Goal: Task Accomplishment & Management: Use online tool/utility

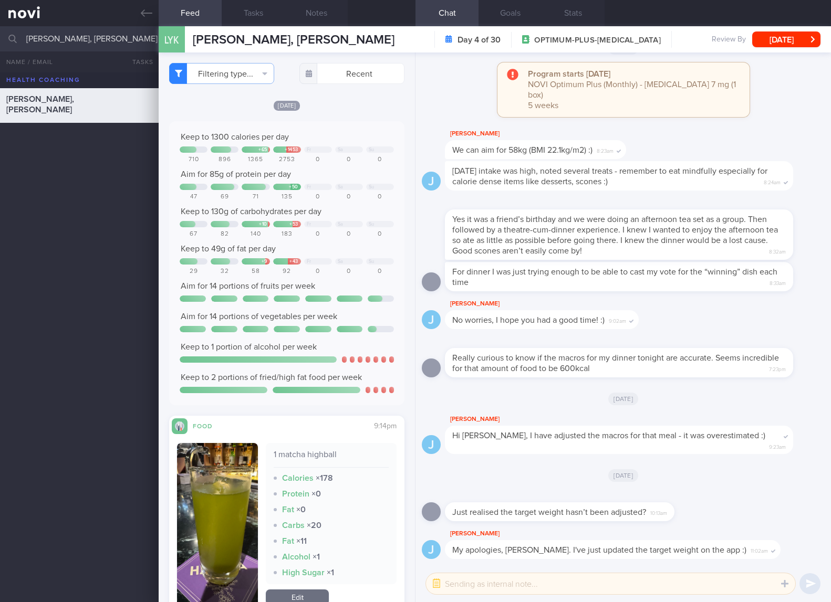
select select "7"
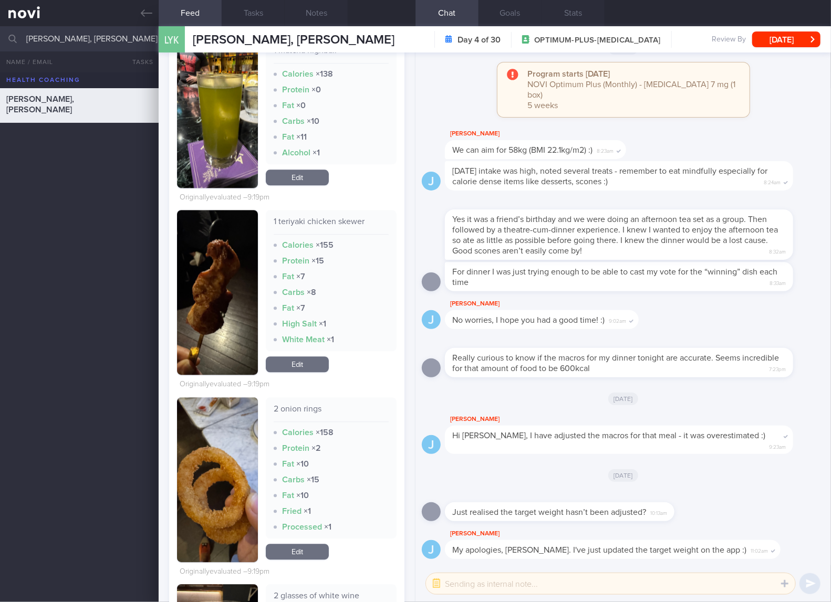
scroll to position [1400, 0]
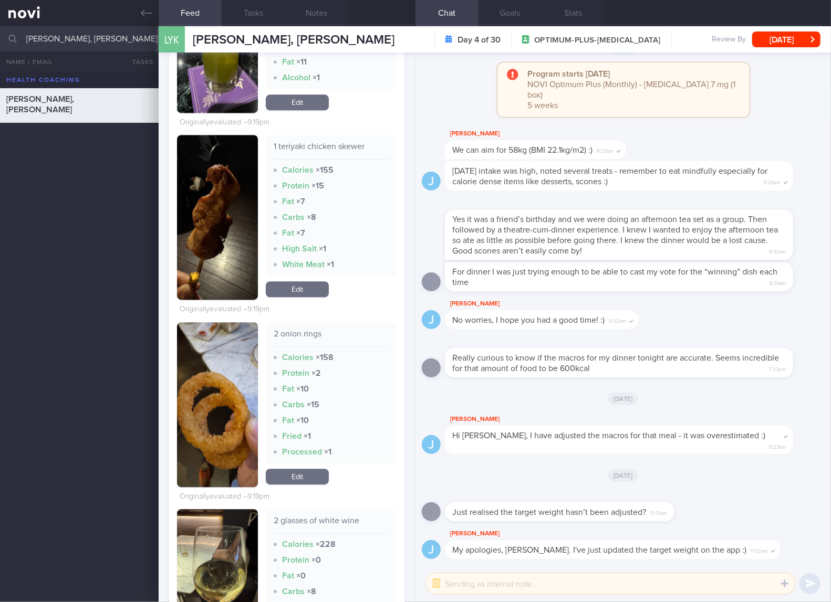
click at [320, 141] on div "1 teriyaki chicken skewer Calories × 155 Protein × 15 Fat × 7 Carbs × 8 Fat × 7…" at bounding box center [331, 205] width 131 height 141
click at [321, 144] on div "1 teriyaki chicken skewer" at bounding box center [331, 150] width 115 height 18
copy div "1 teriyaki chicken skewer"
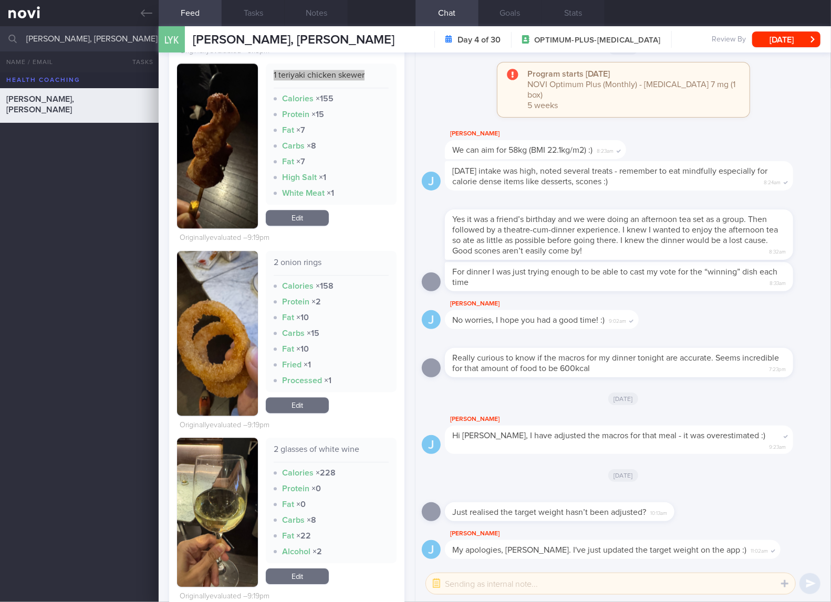
scroll to position [1225, 0]
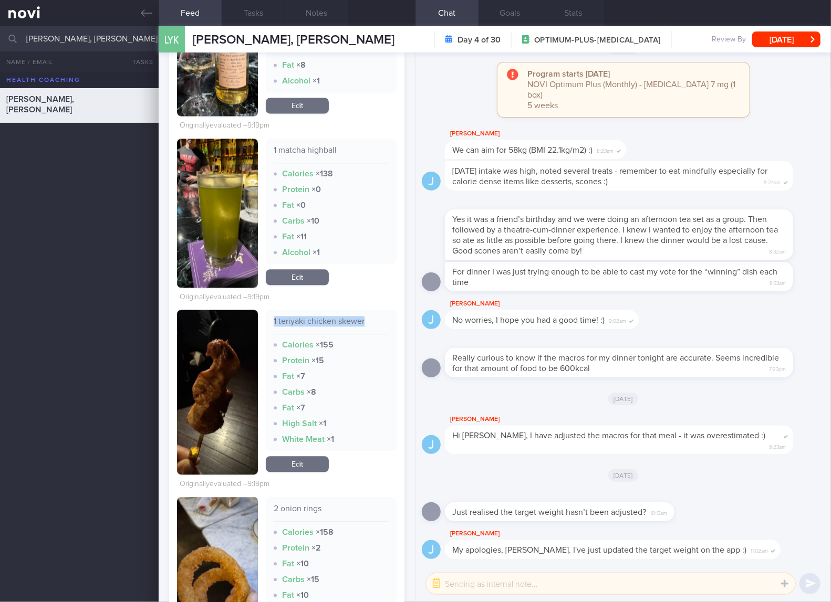
click at [305, 460] on link "Edit" at bounding box center [297, 464] width 63 height 16
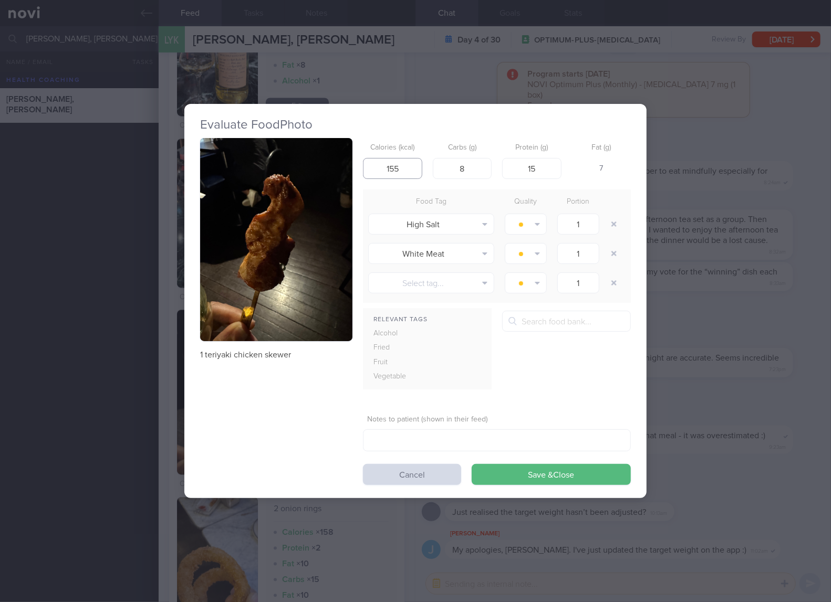
click at [399, 177] on input "155" at bounding box center [392, 168] width 59 height 21
type input "141"
type input "4"
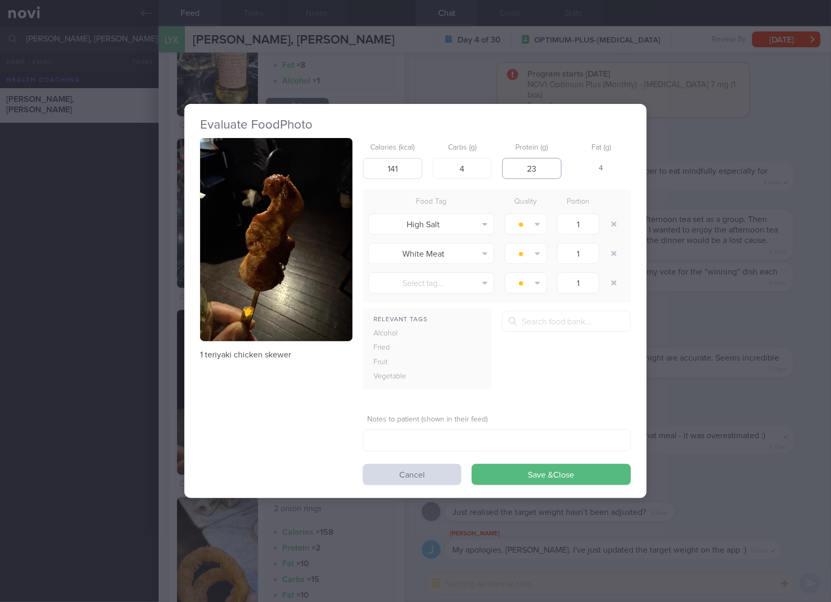
type input "23"
click at [472, 464] on button "Save & Close" at bounding box center [551, 474] width 159 height 21
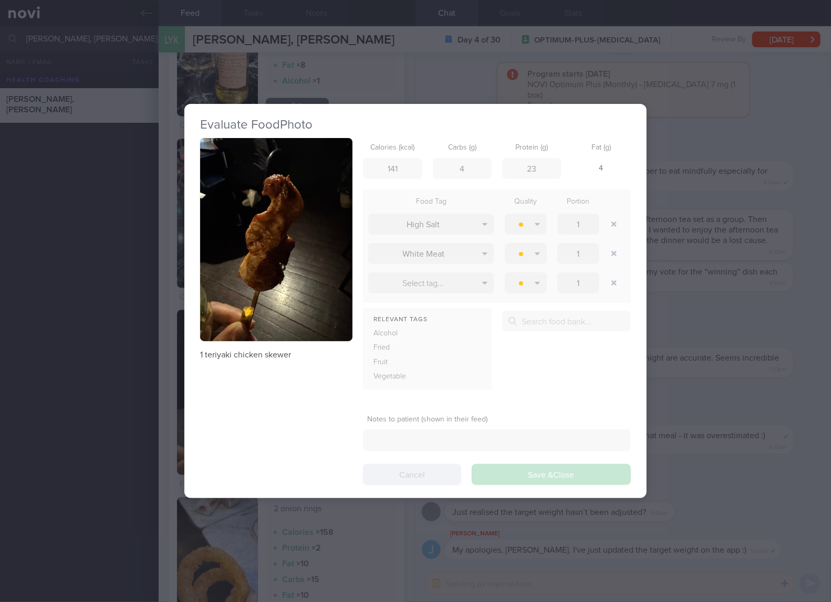
click at [361, 562] on div "Evaluate Food Photo 1 teriyaki chicken skewer Calories (kcal) 141 Carbs (g) 4 P…" at bounding box center [415, 301] width 462 height 602
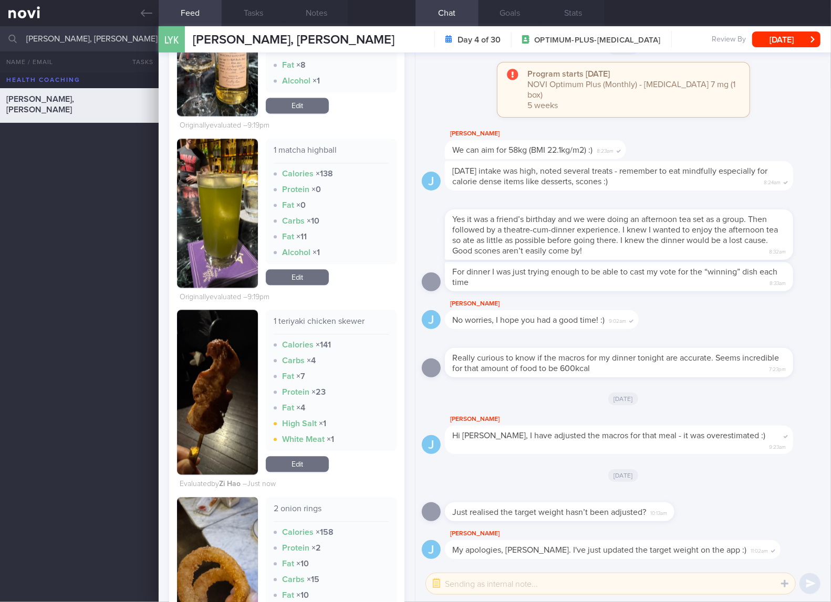
scroll to position [1400, 0]
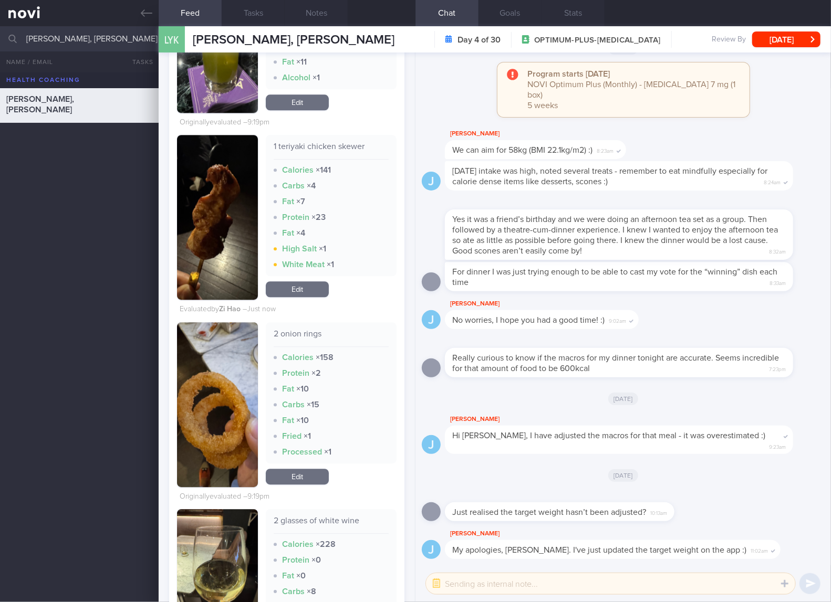
click at [297, 333] on div "2 onion rings" at bounding box center [331, 338] width 115 height 18
copy div "2 onion rings"
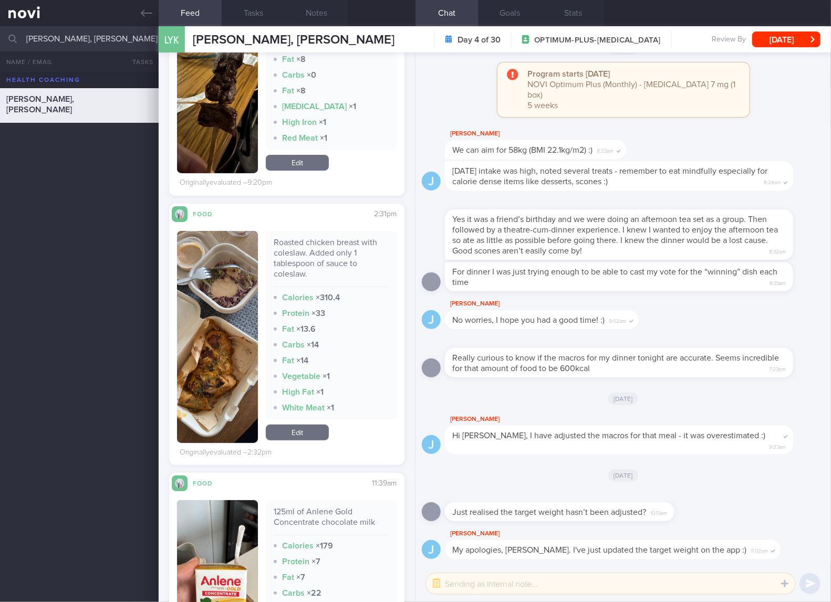
scroll to position [2450, 0]
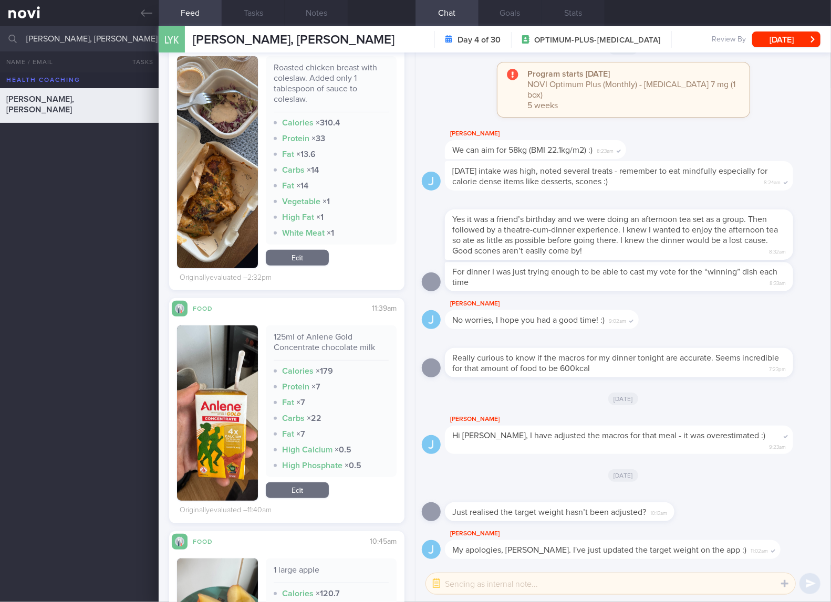
click at [309, 349] on div "125ml of Anlene Gold Concentrate chocolate milk" at bounding box center [331, 346] width 115 height 29
copy div "125ml of Anlene Gold Concentrate chocolate milk"
click at [299, 489] on link "Edit" at bounding box center [297, 491] width 63 height 16
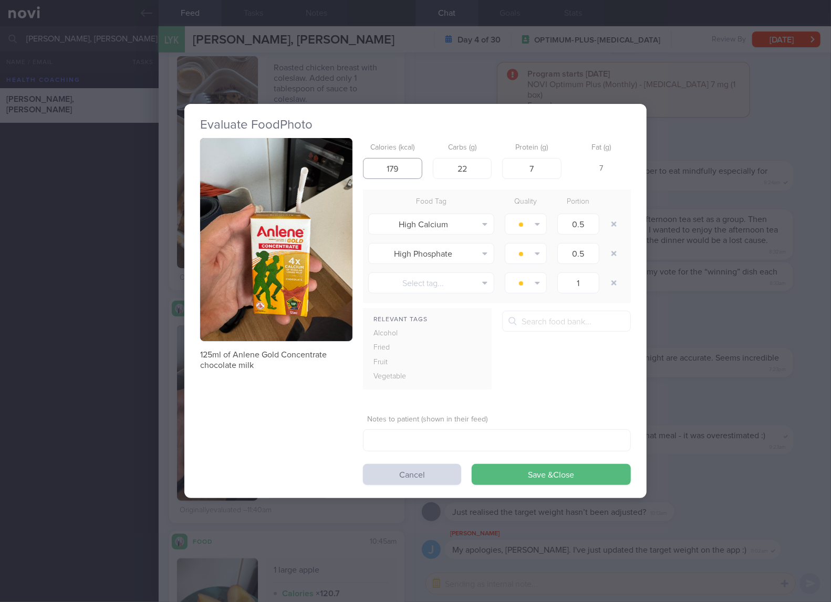
click at [417, 173] on input "179" at bounding box center [392, 168] width 59 height 21
type input "1"
type input "85"
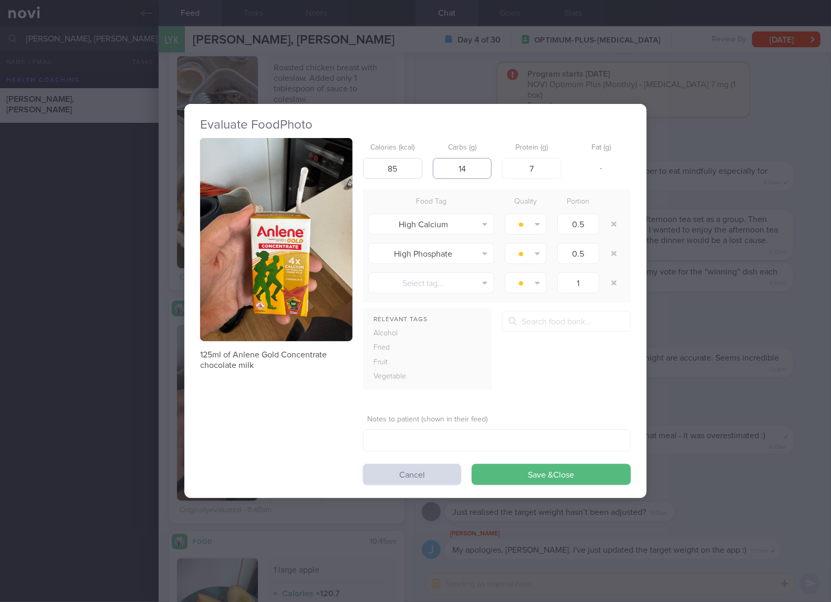
type input "14"
type input "3"
click at [472, 464] on button "Save & Close" at bounding box center [551, 474] width 159 height 21
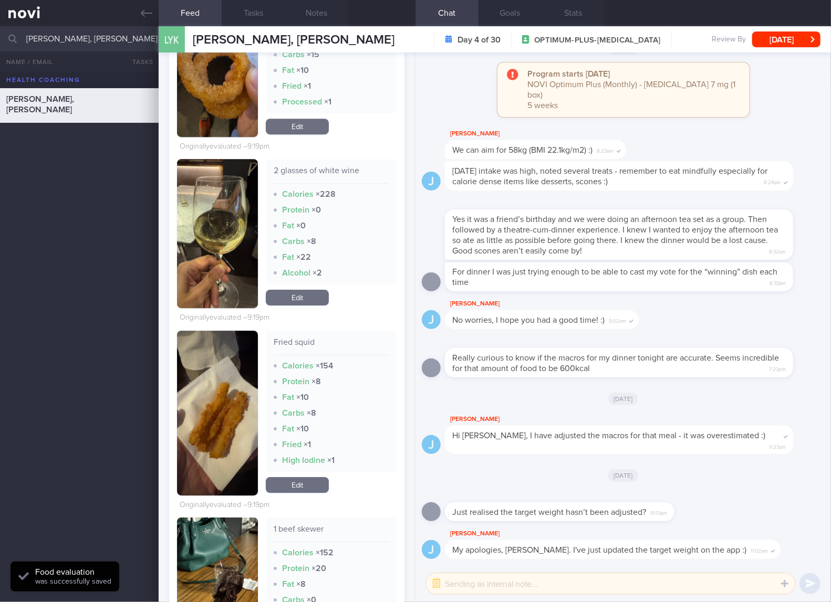
scroll to position [1575, 0]
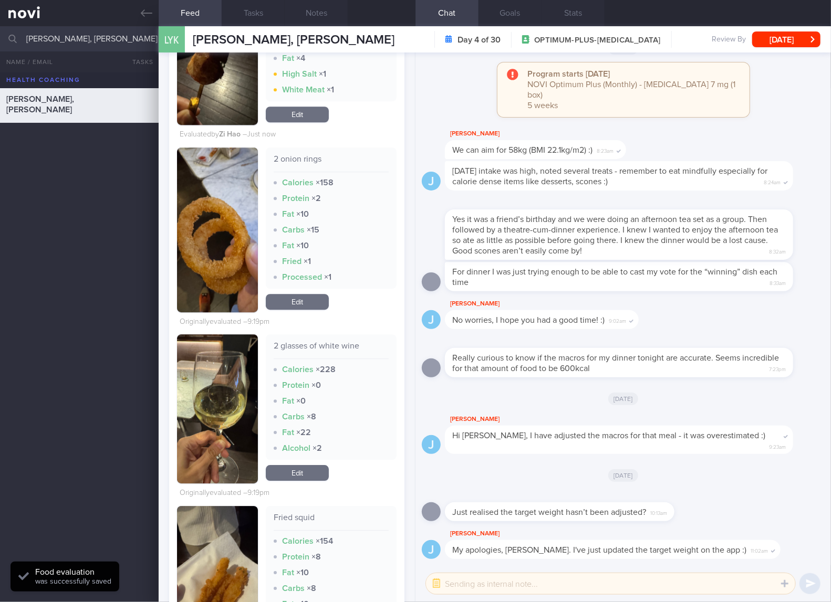
click at [309, 304] on link "Edit" at bounding box center [297, 302] width 63 height 16
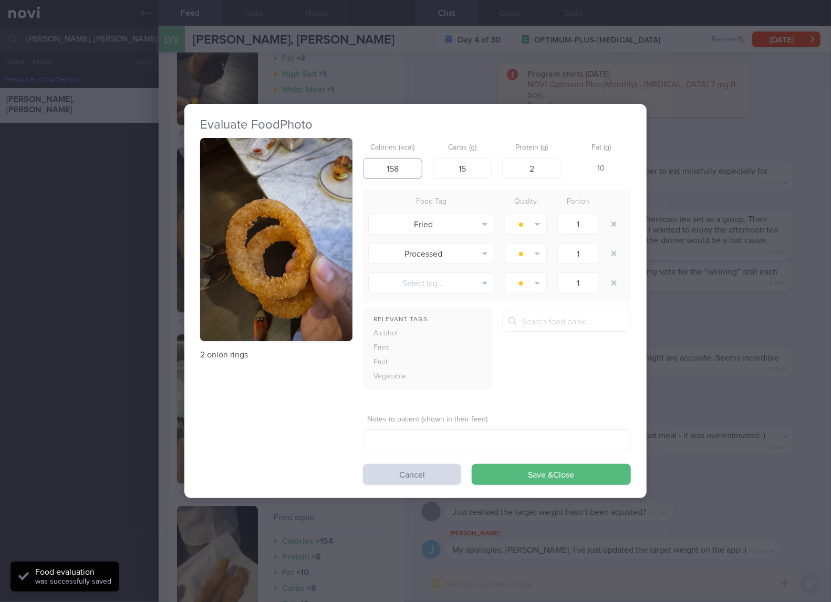
drag, startPoint x: 409, startPoint y: 166, endPoint x: 375, endPoint y: 166, distance: 33.1
click at [375, 166] on input "158" at bounding box center [392, 168] width 59 height 21
type input "70"
type input "10"
type input "1"
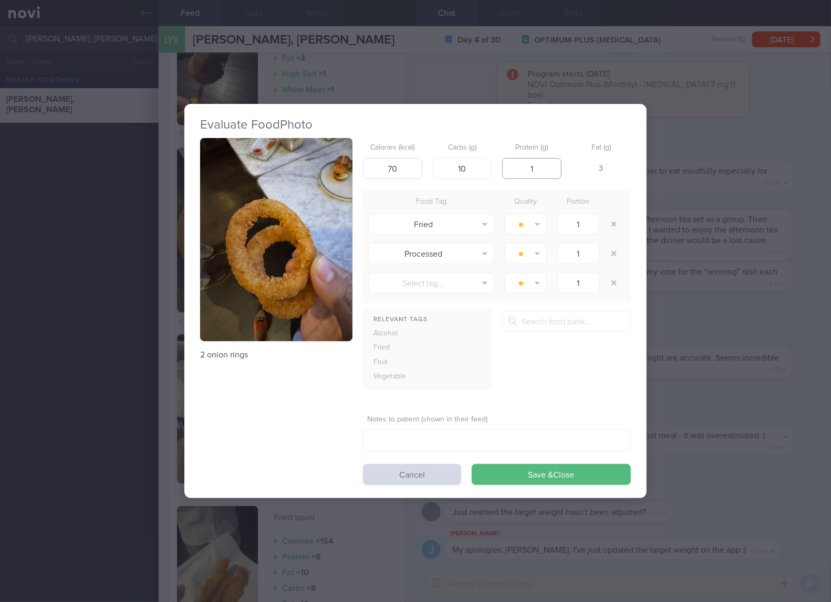
click at [472, 464] on button "Save & Close" at bounding box center [551, 474] width 159 height 21
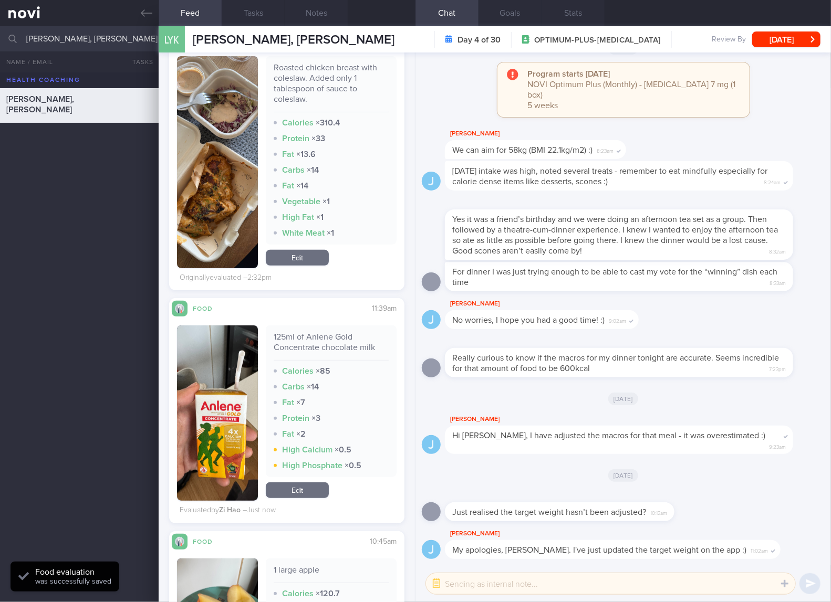
scroll to position [2276, 0]
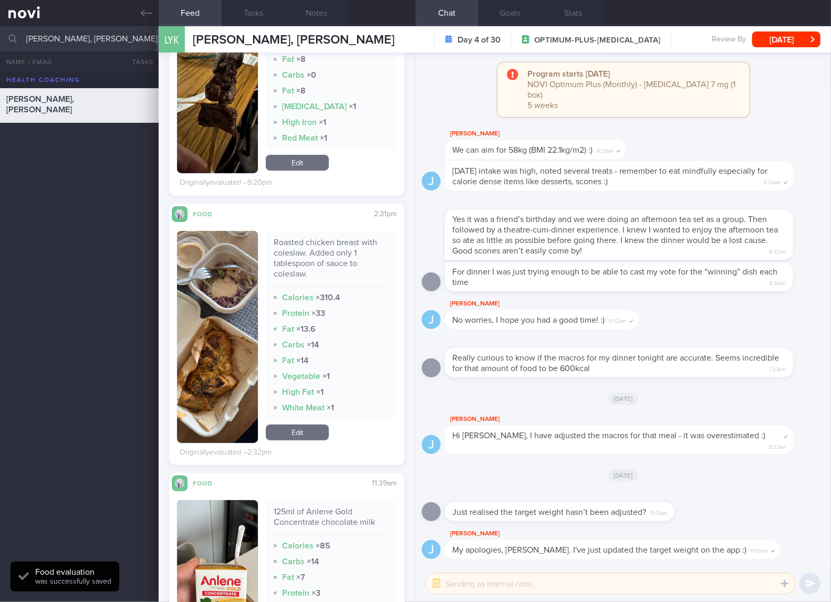
click at [327, 252] on div "Roasted chicken breast with coleslaw. Added only 1 tablespoon of sauce to coles…" at bounding box center [331, 262] width 115 height 50
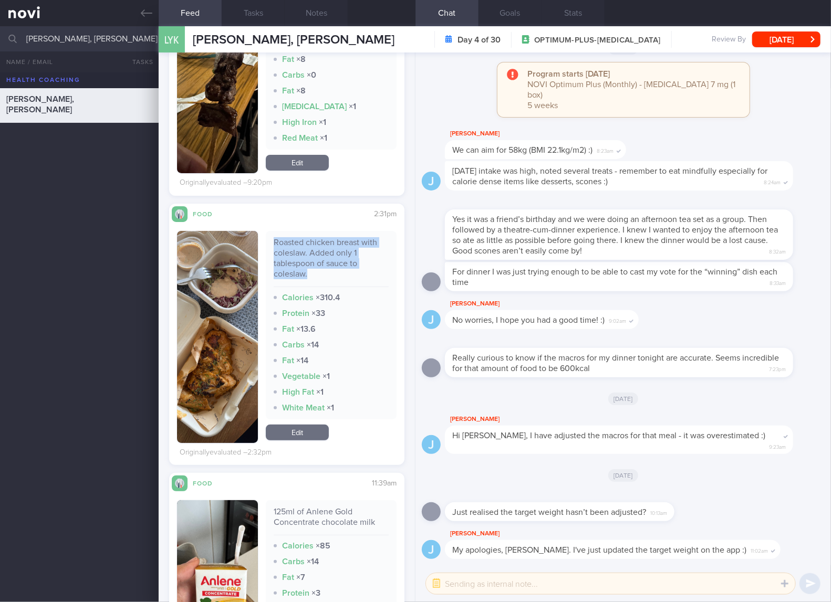
copy div "Roasted chicken breast with coleslaw. Added only 1 tablespoon of sauce to coles…"
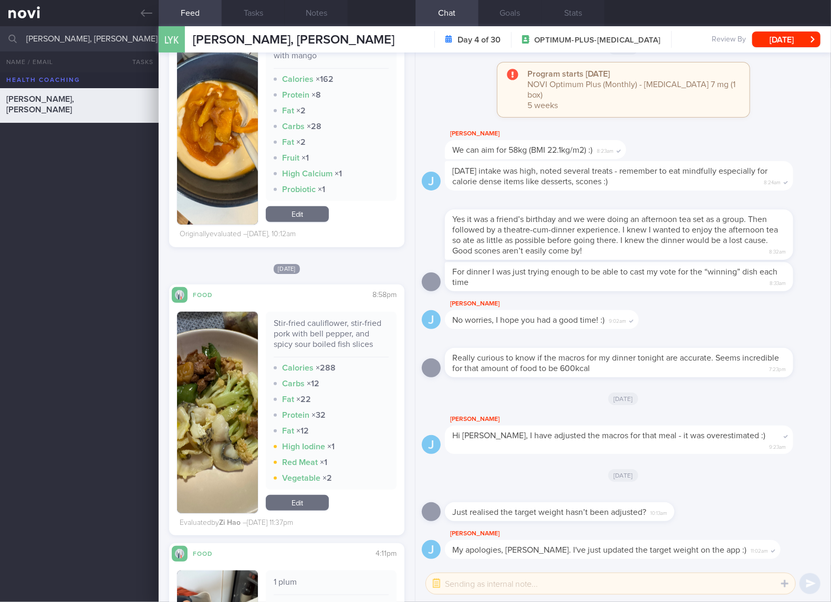
scroll to position [4551, 0]
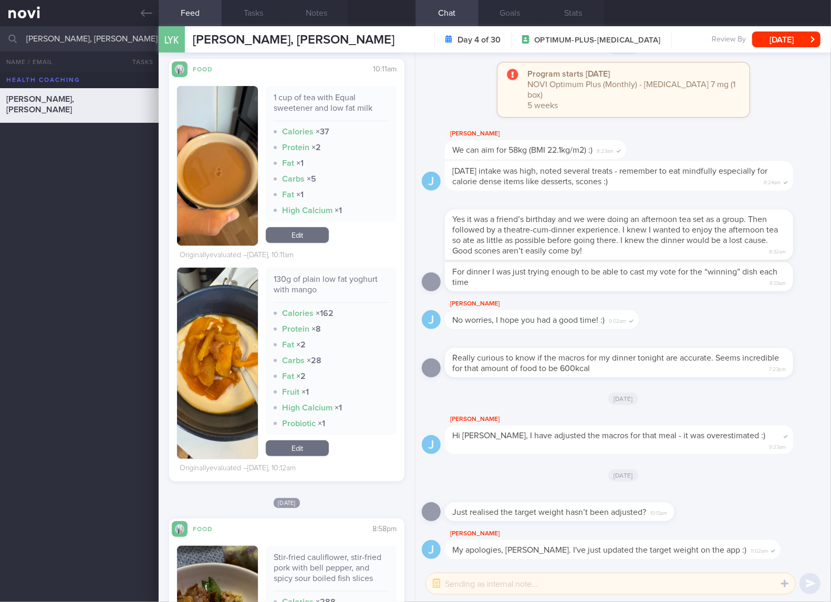
click at [325, 451] on div "130g of plain low fat yoghurt with mango Calories × 162 Protein × 8 Fat × 2 Car…" at bounding box center [331, 363] width 131 height 191
click at [309, 446] on link "Edit" at bounding box center [297, 449] width 63 height 16
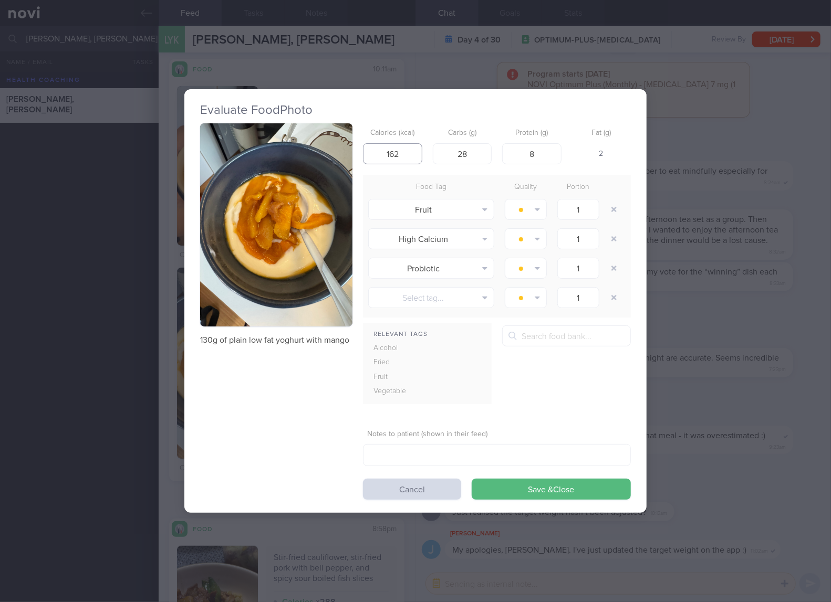
click at [409, 153] on input "162" at bounding box center [392, 153] width 59 height 21
type input "96"
type input "16"
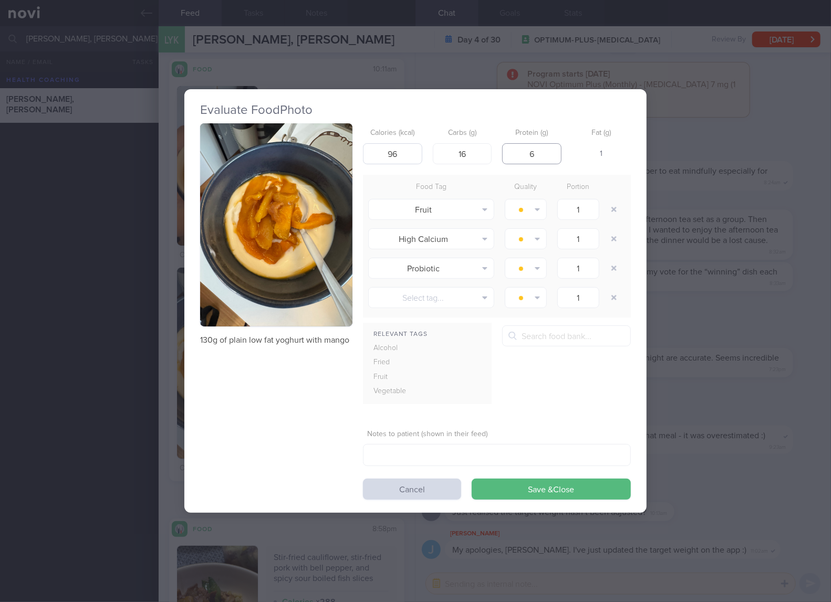
type input "6"
click at [472, 479] on button "Save & Close" at bounding box center [551, 489] width 159 height 21
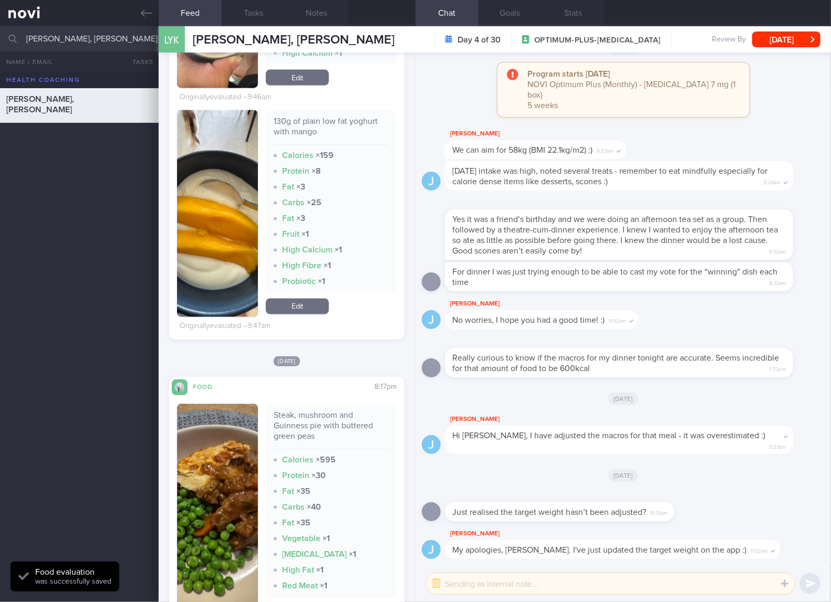
scroll to position [3151, 0]
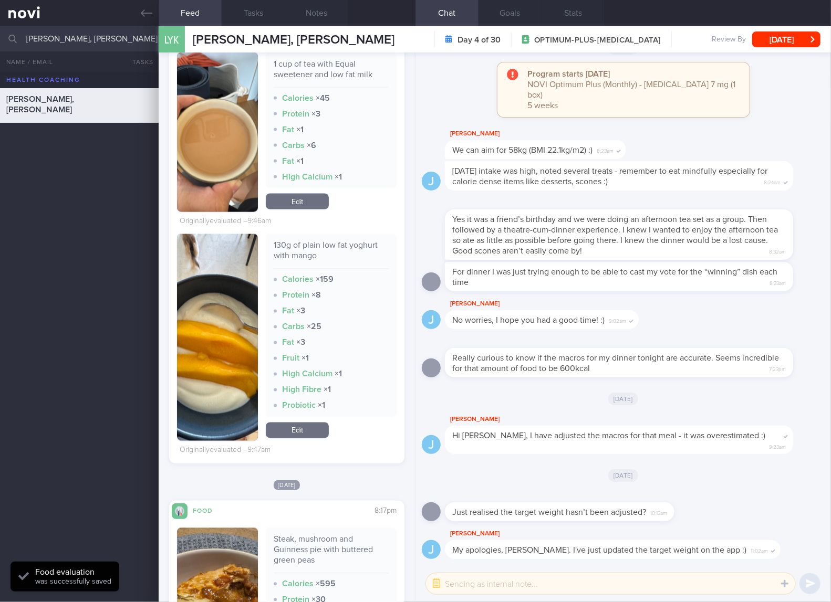
click at [307, 422] on div "130g of plain low fat yoghurt with mango Calories × 159 Protein × 8 Fat × 3 Car…" at bounding box center [331, 337] width 131 height 207
click at [307, 424] on link "Edit" at bounding box center [297, 431] width 63 height 16
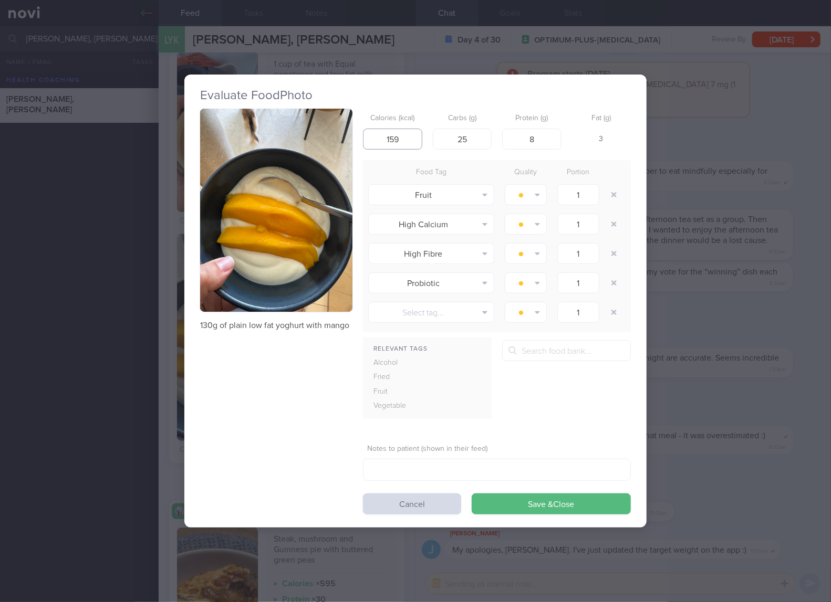
click at [414, 144] on input "159" at bounding box center [392, 139] width 59 height 21
type input "96"
type input "16"
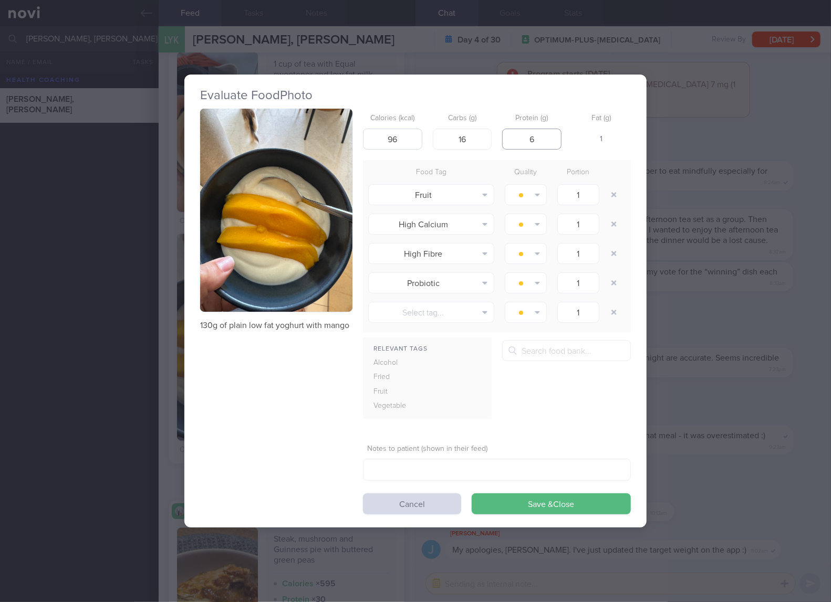
type input "6"
click at [472, 494] on button "Save & Close" at bounding box center [551, 504] width 159 height 21
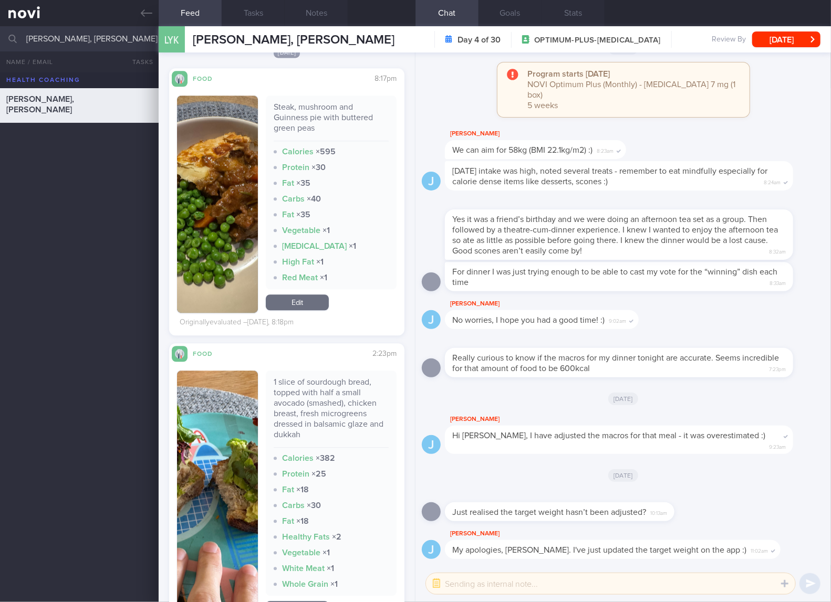
scroll to position [3501, 0]
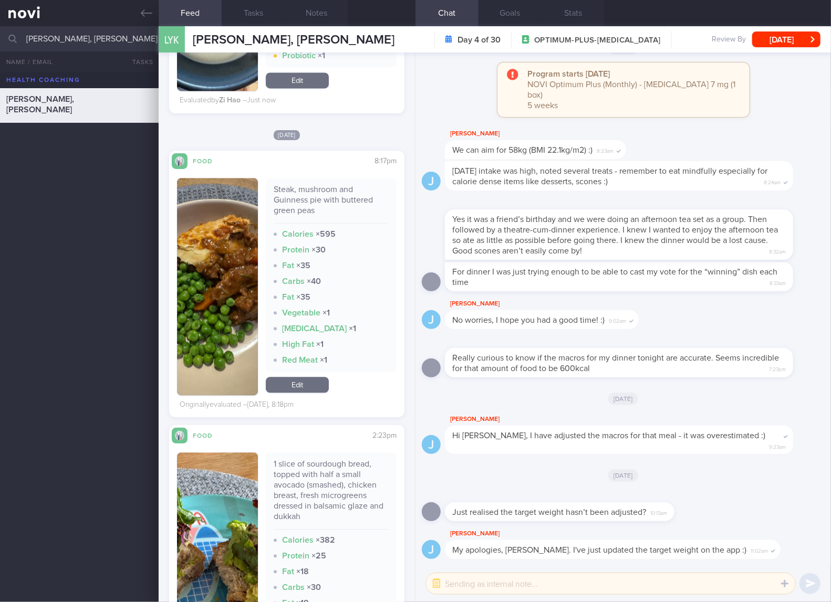
click at [311, 193] on div "Steak, mushroom and Guinness pie with buttered green peas" at bounding box center [331, 203] width 115 height 39
copy div "Steak, mushroom and Guinness pie with buttered green peas"
drag, startPoint x: 238, startPoint y: 320, endPoint x: 247, endPoint y: 315, distance: 10.4
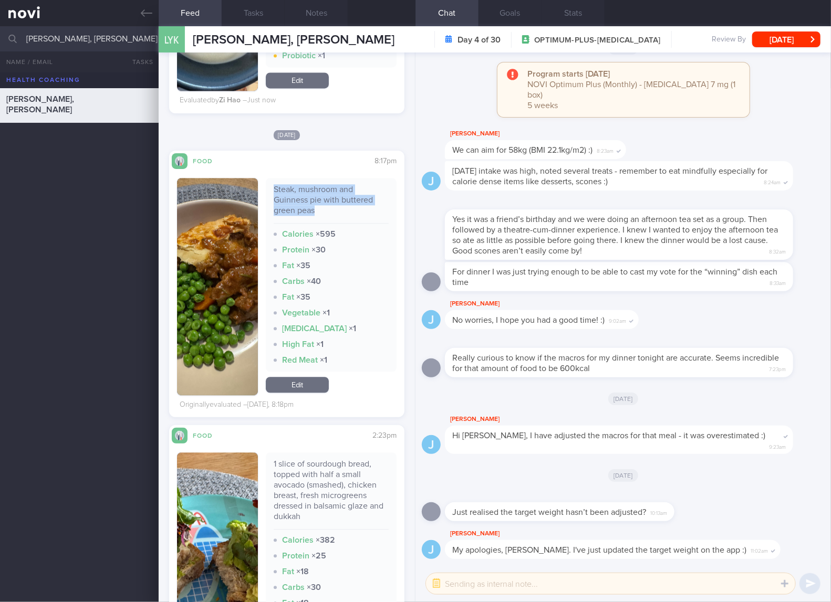
click at [238, 320] on img "button" at bounding box center [217, 286] width 81 height 217
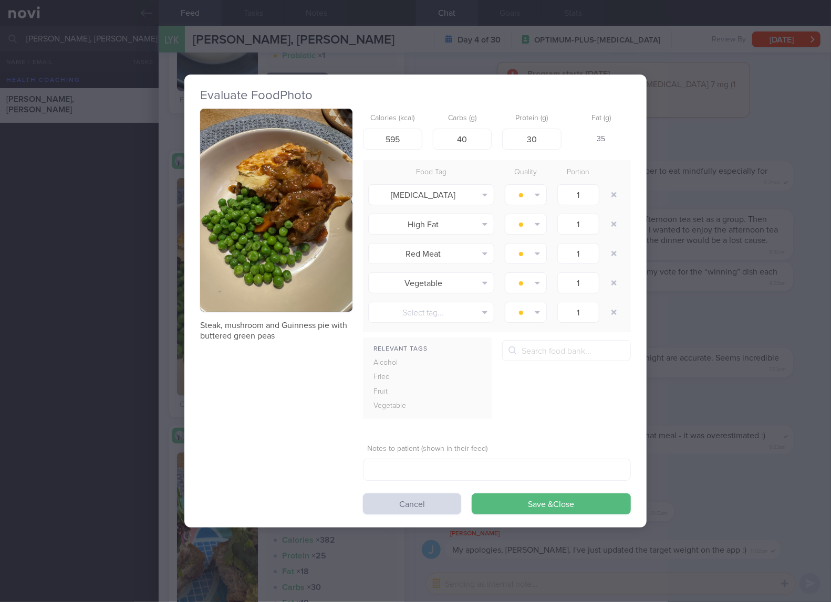
click at [305, 210] on button "button" at bounding box center [276, 210] width 152 height 203
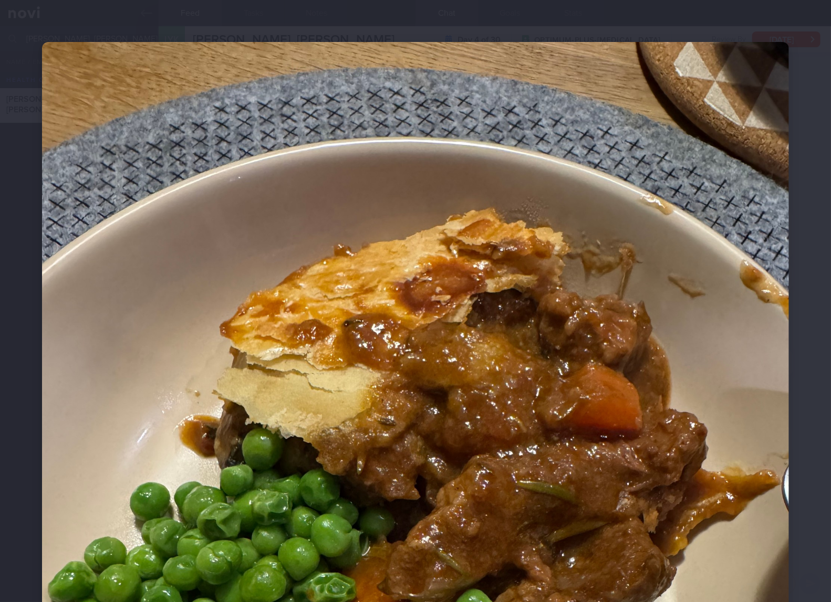
click at [516, 426] on img at bounding box center [415, 540] width 747 height 996
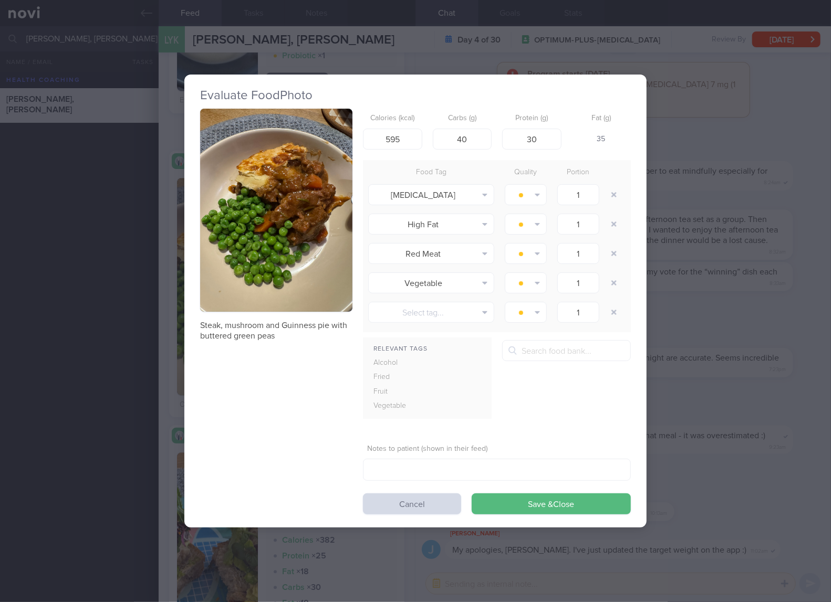
click at [719, 302] on div "Evaluate Food Photo Steak, mushroom and Guinness pie with buttered green peas C…" at bounding box center [415, 301] width 831 height 602
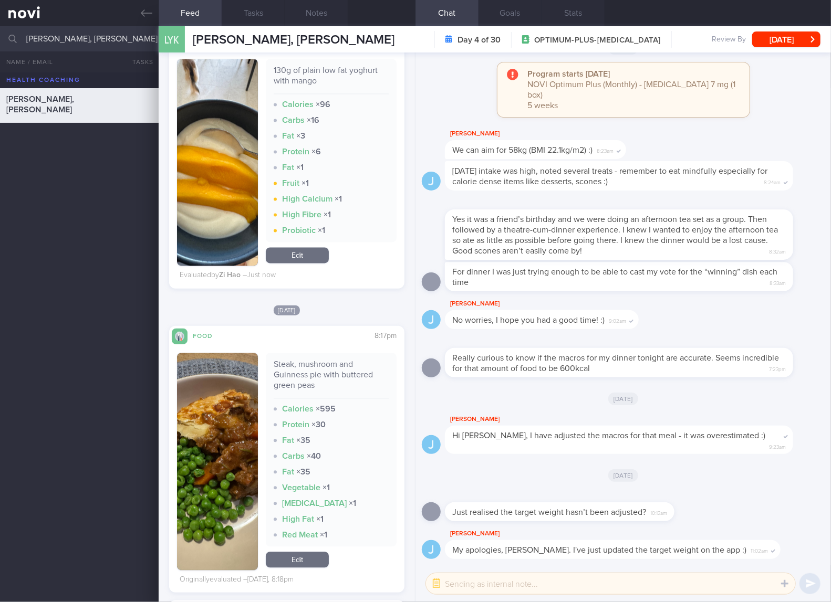
scroll to position [3501, 0]
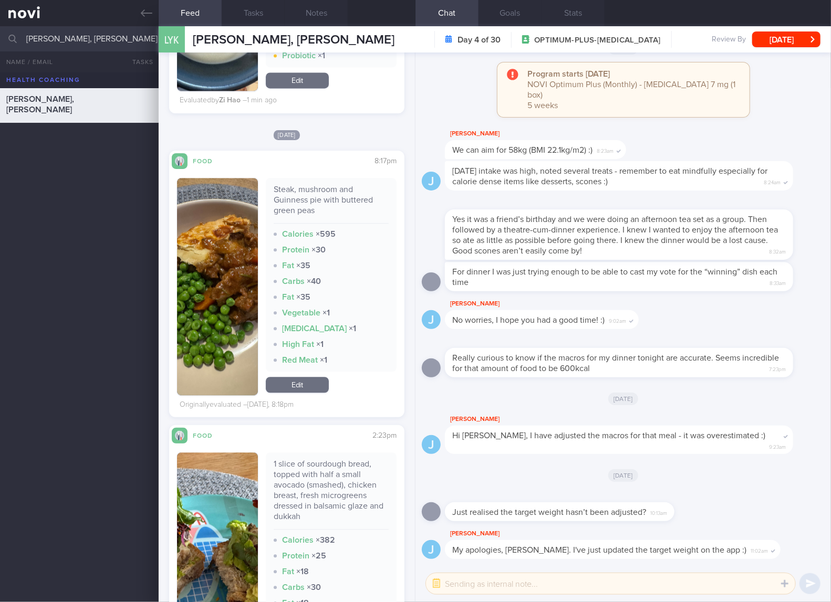
click at [313, 387] on link "Edit" at bounding box center [297, 385] width 63 height 16
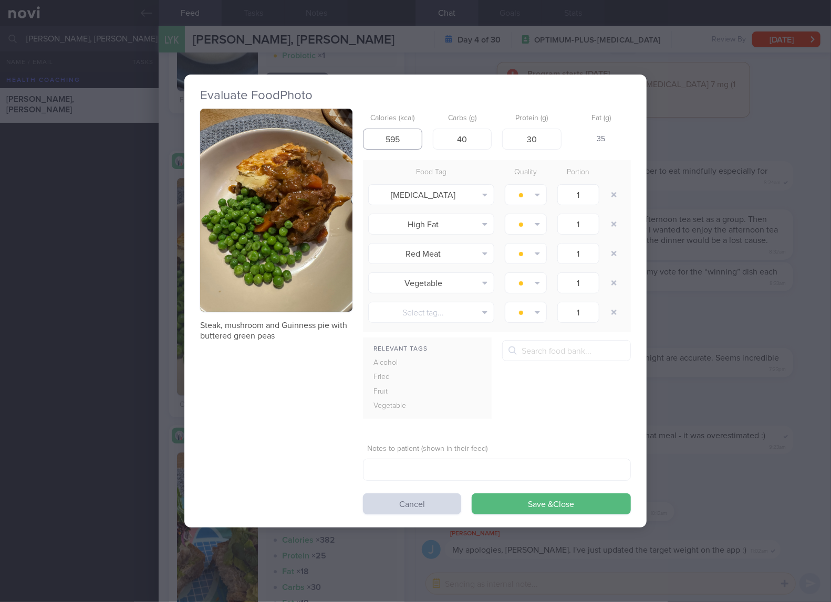
click at [408, 141] on input "595" at bounding box center [392, 139] width 59 height 21
type input "478"
type input "1"
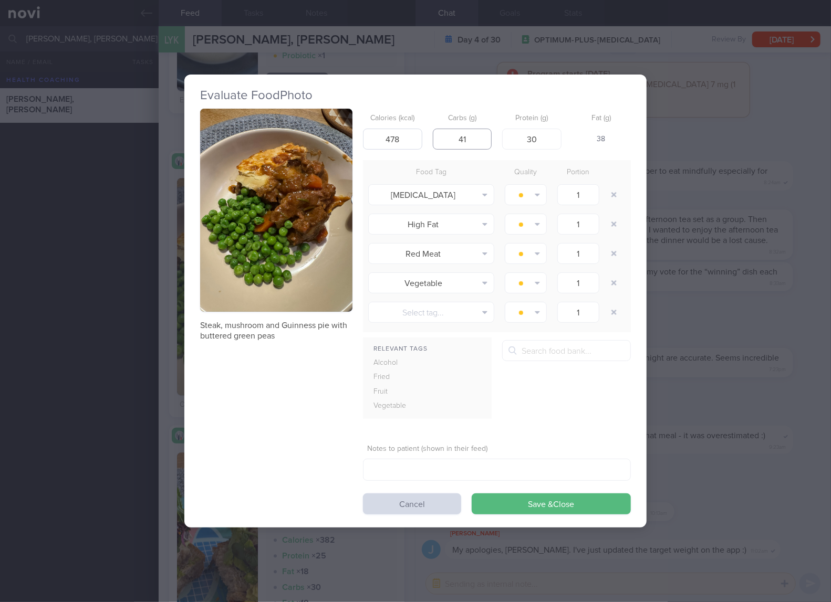
type input "41"
type input "23"
click at [472, 494] on button "Save & Close" at bounding box center [551, 504] width 159 height 21
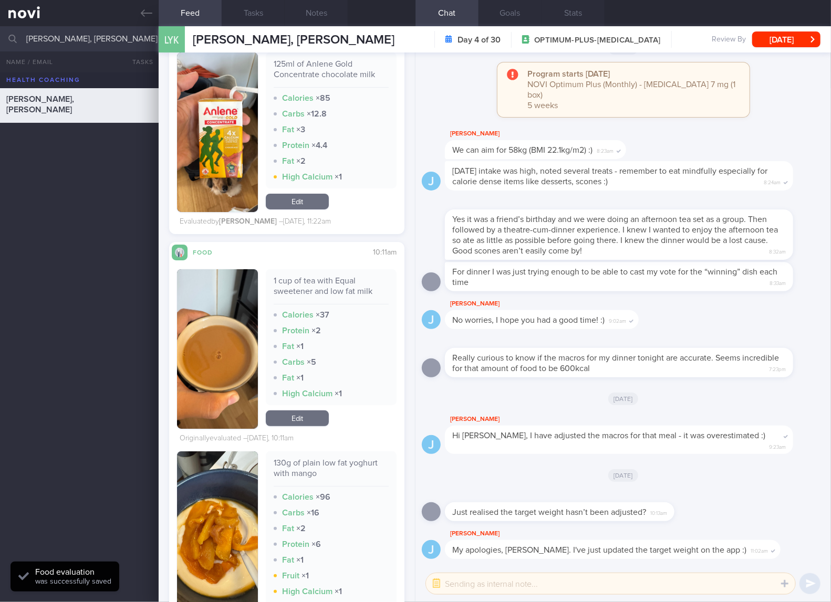
scroll to position [4901, 0]
